Goal: Task Accomplishment & Management: Use online tool/utility

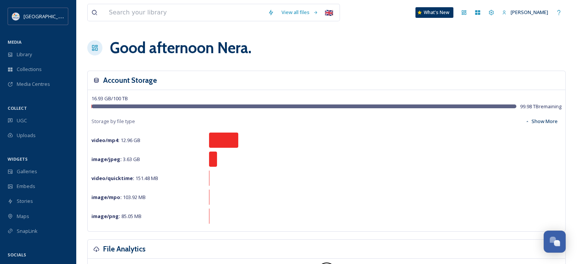
scroll to position [2986, 0]
click at [27, 55] on span "Library" at bounding box center [24, 54] width 15 height 7
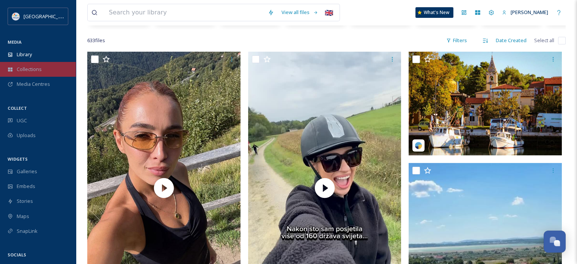
scroll to position [137, 0]
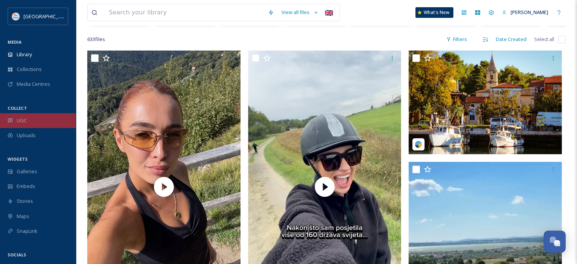
click at [28, 119] on div "UGC" at bounding box center [38, 120] width 76 height 15
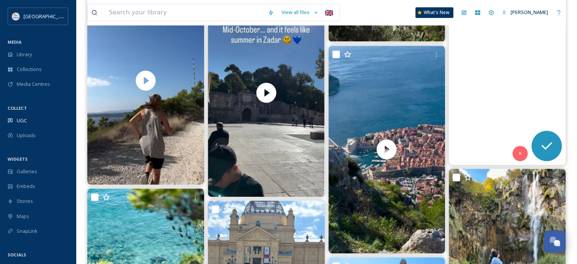
scroll to position [622, 0]
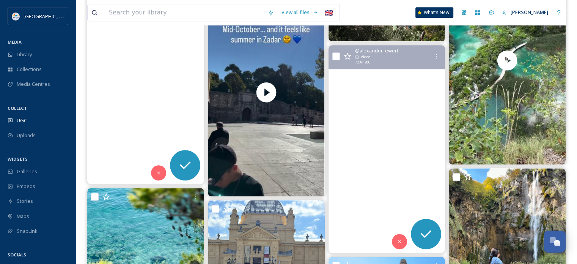
click at [387, 145] on video "Recap #dubrovnik 🇭🇷 \a#croatia #adria" at bounding box center [386, 149] width 117 height 208
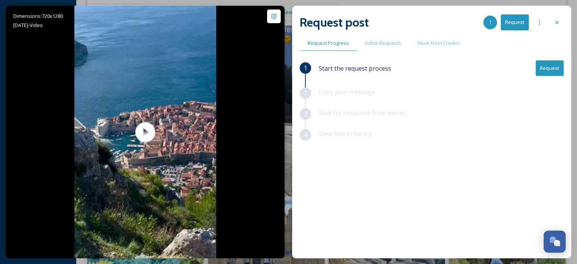
click at [554, 67] on button "Request" at bounding box center [550, 68] width 28 height 16
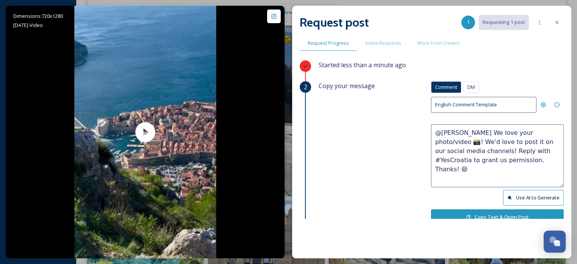
click at [536, 133] on textarea "@[PERSON_NAME] We love your photo/video 📸! We'd love to post it on our social m…" at bounding box center [497, 155] width 133 height 63
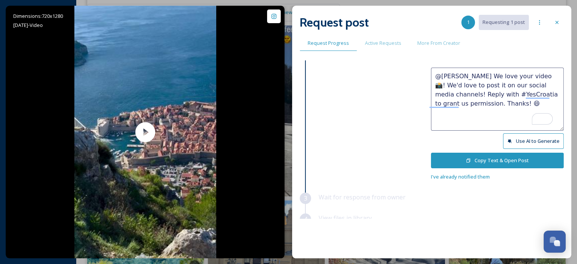
scroll to position [66, 0]
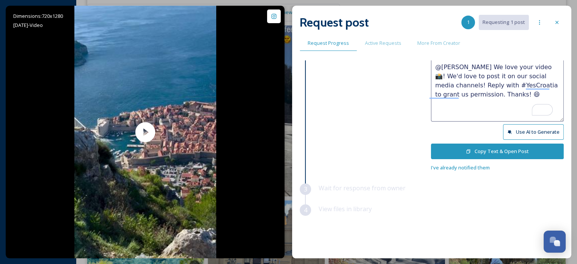
type textarea "@[PERSON_NAME] We love your video 📸! We'd love to post it on our social media c…"
click at [470, 148] on button "Copy Text & Open Post" at bounding box center [497, 151] width 133 height 16
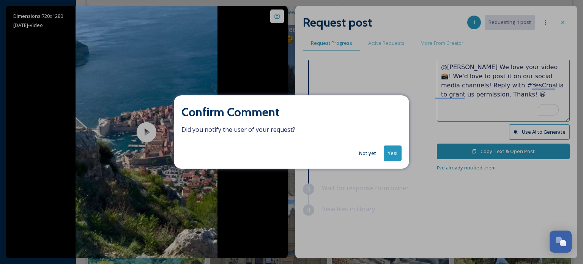
click at [393, 151] on button "Yes!" at bounding box center [393, 153] width 18 height 16
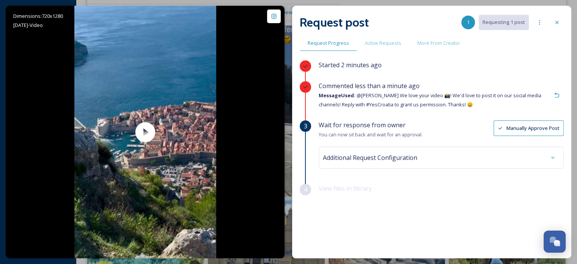
scroll to position [0, 0]
click at [562, 19] on div at bounding box center [557, 23] width 14 height 14
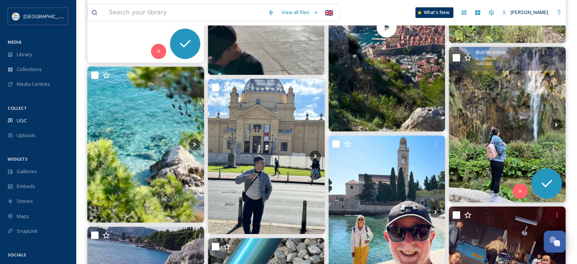
scroll to position [728, 0]
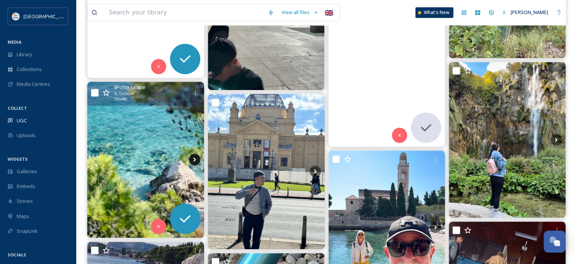
click at [195, 156] on icon at bounding box center [194, 159] width 11 height 11
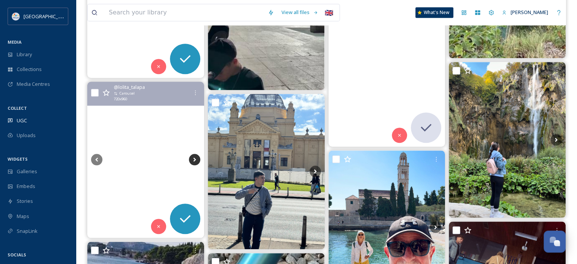
click at [195, 156] on icon at bounding box center [194, 159] width 11 height 11
click at [146, 139] on video "Incredible nature… Paradise for the eyes… Turquoise Adriatic Sea and peace in e…" at bounding box center [146, 159] width 114 height 57
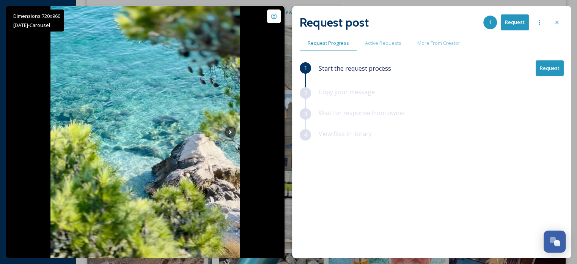
click at [554, 68] on button "Request" at bounding box center [550, 68] width 28 height 16
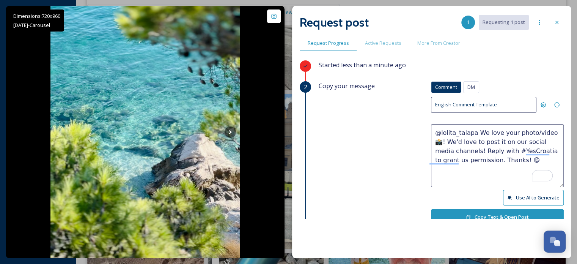
drag, startPoint x: 532, startPoint y: 131, endPoint x: 506, endPoint y: 132, distance: 26.2
click at [506, 132] on textarea "@lolita_talapa We love your photo/video 📸! We'd love to post it on our social m…" at bounding box center [497, 155] width 133 height 63
type textarea "@lolita_talapa We love your carousel 📸! We'd love to post it on our social medi…"
click at [505, 209] on button "Copy Text & Open Post" at bounding box center [497, 217] width 133 height 16
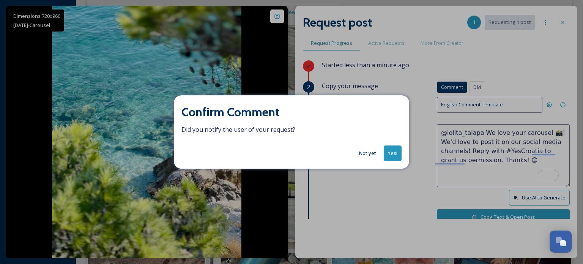
click at [393, 149] on button "Yes!" at bounding box center [393, 153] width 18 height 16
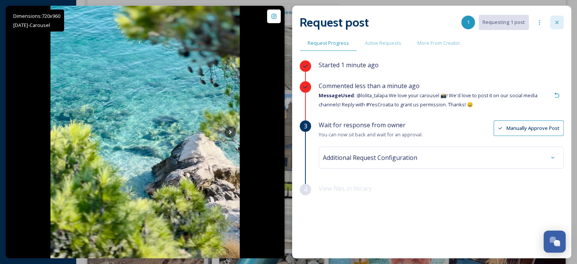
click at [560, 24] on div at bounding box center [557, 23] width 14 height 14
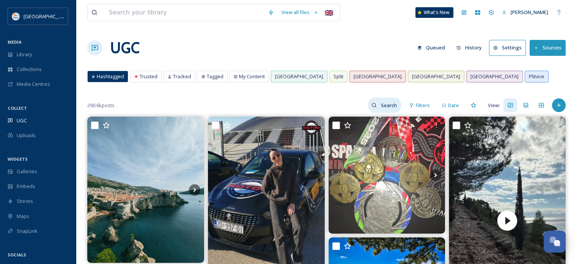
click at [386, 105] on input at bounding box center [389, 105] width 25 height 15
type input "winter"
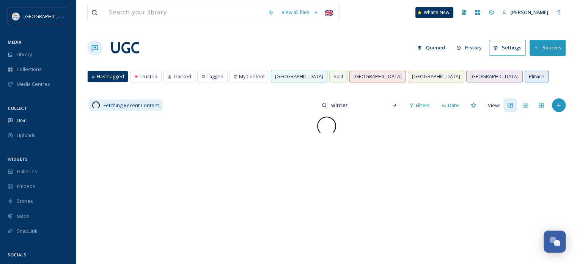
click at [478, 80] on div "Hashtagged Trusted Tracked Tagged My Content [GEOGRAPHIC_DATA] [GEOGRAPHIC_DATA…" at bounding box center [326, 79] width 478 height 16
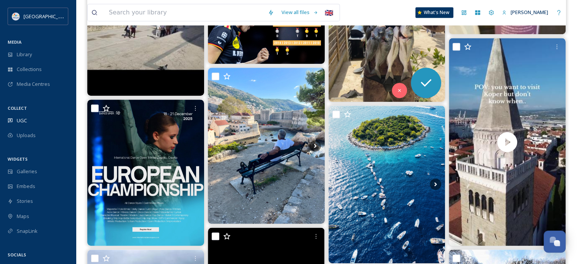
scroll to position [455, 0]
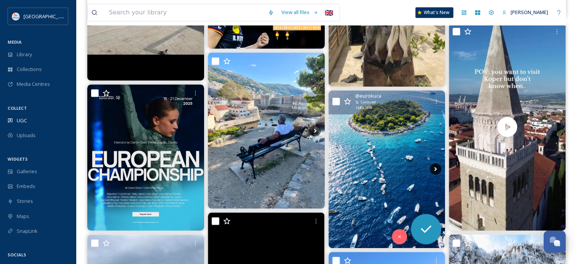
click at [436, 165] on icon at bounding box center [435, 168] width 11 height 11
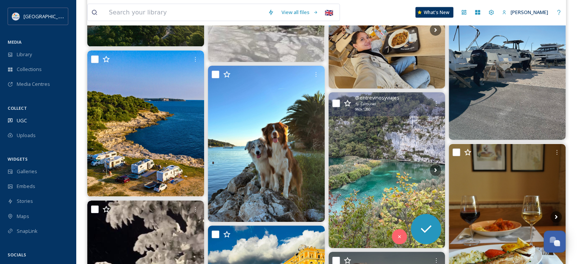
scroll to position [1690, 0]
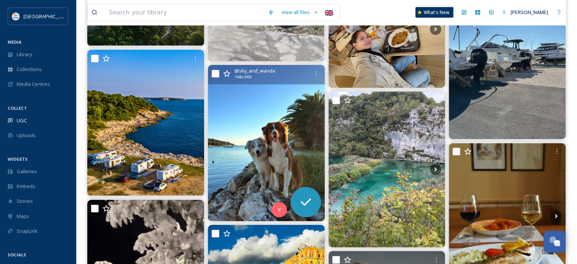
click at [266, 133] on img at bounding box center [266, 143] width 117 height 156
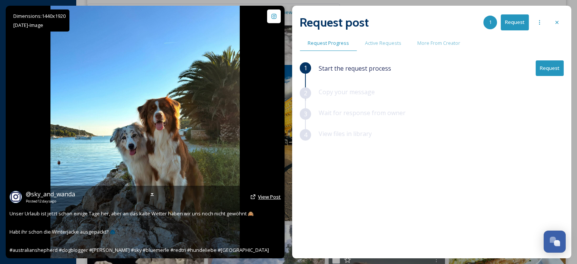
click at [269, 198] on span "View Post" at bounding box center [269, 196] width 23 height 7
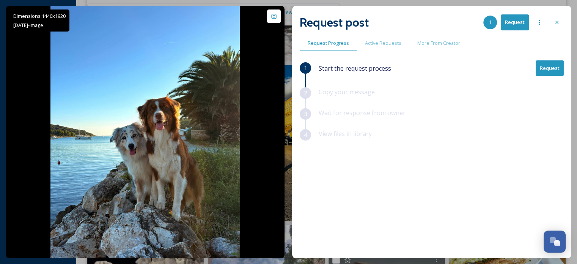
click at [554, 69] on button "Request" at bounding box center [550, 68] width 28 height 16
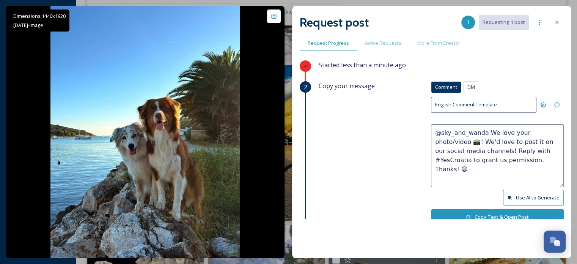
click at [533, 132] on textarea "@sky_and_wanda We love your photo/video 📸! We'd love to post it on our social m…" at bounding box center [497, 155] width 133 height 63
type textarea "@sky_and_wanda We love your photo 📸! We'd love to post it on our social media c…"
click at [474, 209] on button "Copy Text & Open Post" at bounding box center [497, 217] width 133 height 16
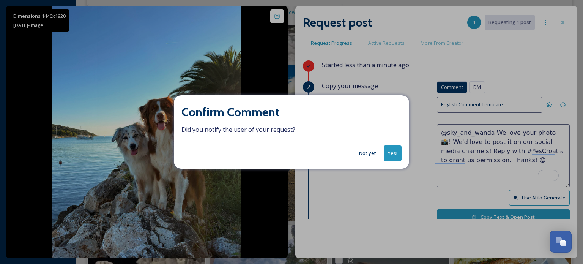
click at [389, 152] on button "Yes!" at bounding box center [393, 153] width 18 height 16
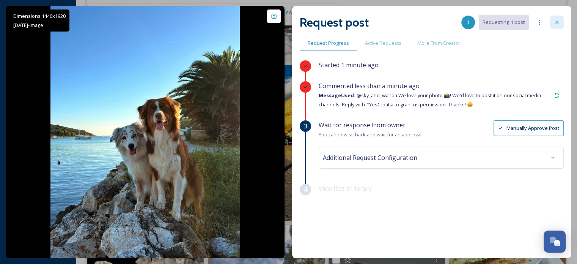
click at [559, 20] on icon at bounding box center [557, 22] width 6 height 6
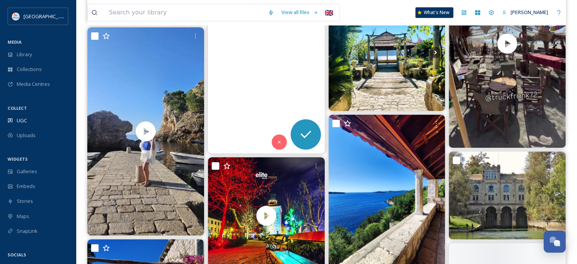
scroll to position [3323, 0]
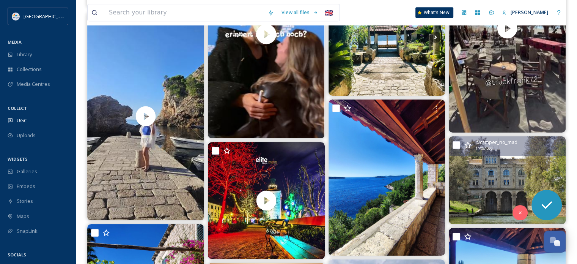
click at [505, 177] on img at bounding box center [507, 180] width 117 height 88
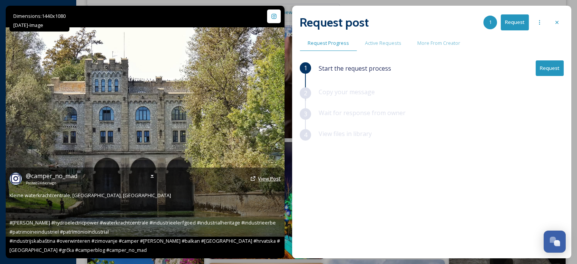
click at [269, 179] on span "View Post" at bounding box center [269, 178] width 23 height 7
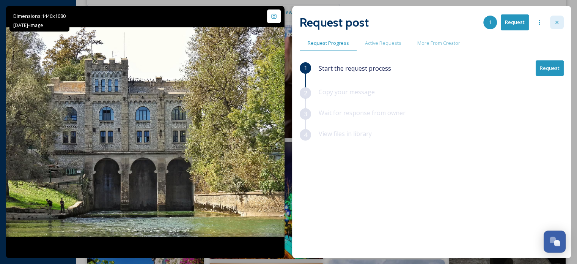
click at [560, 19] on icon at bounding box center [557, 22] width 6 height 6
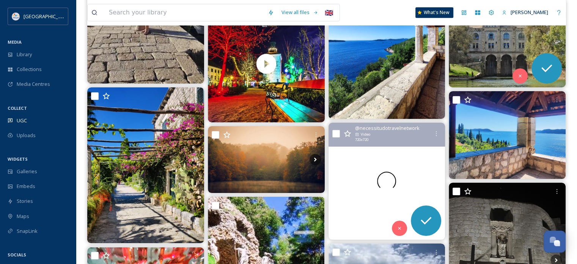
scroll to position [3475, 0]
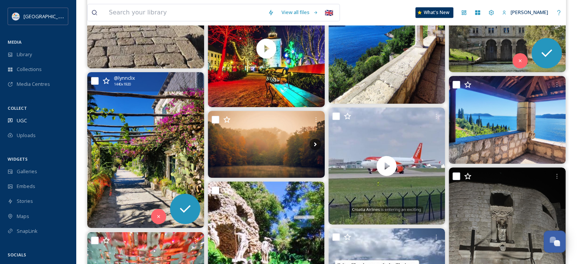
click at [152, 152] on img at bounding box center [145, 150] width 117 height 156
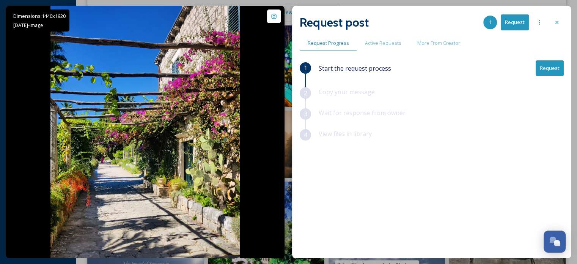
click at [546, 68] on button "Request" at bounding box center [550, 68] width 28 height 16
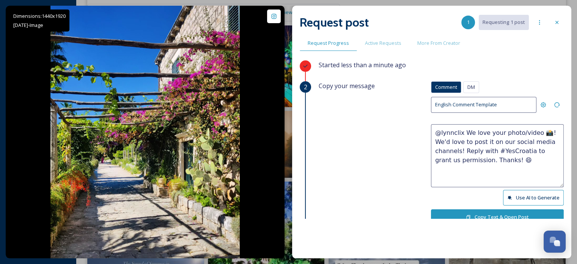
drag, startPoint x: 525, startPoint y: 133, endPoint x: 580, endPoint y: 35, distance: 112.8
click at [525, 133] on textarea "@lynnclix We love your photo/video 📸! We'd love to post it on our social media …" at bounding box center [497, 155] width 133 height 63
type textarea "@lynnclix We love your photo 📸! We'd love to post it on our social media channe…"
click at [479, 215] on button "Copy Text & Open Post" at bounding box center [497, 217] width 133 height 16
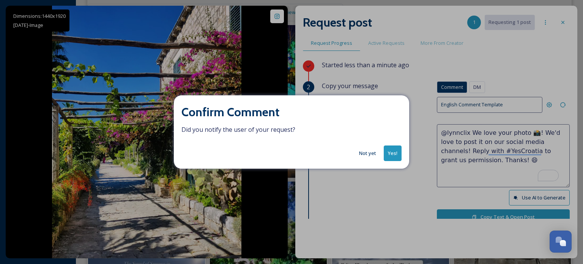
click at [389, 151] on button "Yes!" at bounding box center [393, 153] width 18 height 16
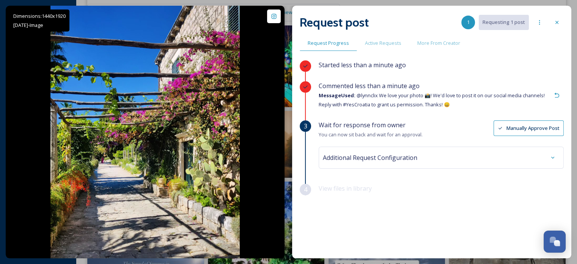
click at [559, 19] on icon at bounding box center [557, 22] width 6 height 6
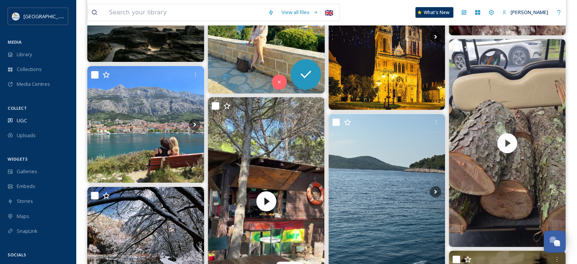
scroll to position [4887, 0]
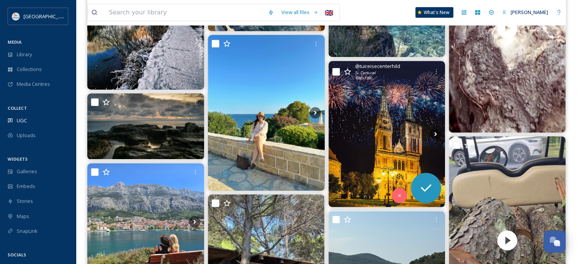
click at [411, 132] on img at bounding box center [387, 134] width 117 height 146
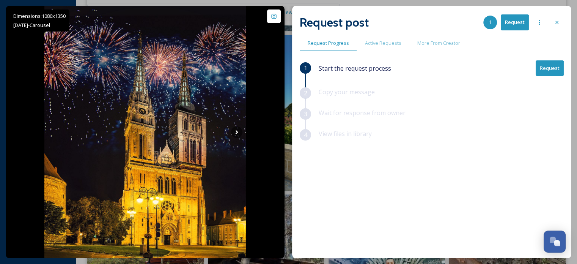
click at [549, 24] on div "Request post 1 Request" at bounding box center [432, 22] width 264 height 18
click at [554, 24] on icon at bounding box center [557, 22] width 6 height 6
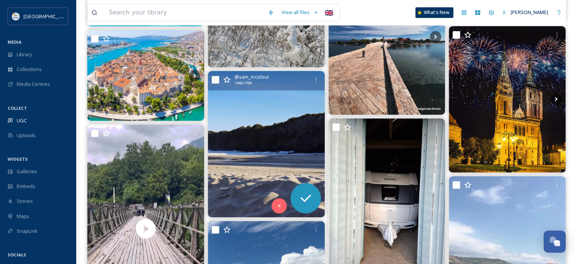
scroll to position [6721, 0]
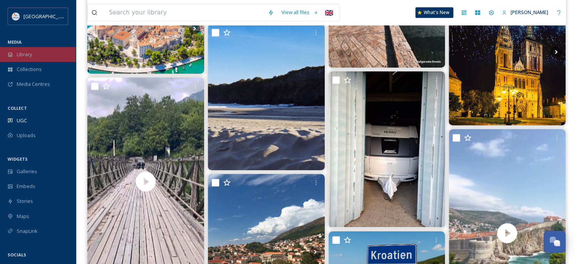
click at [10, 54] on icon at bounding box center [10, 54] width 5 height 5
